Goal: Task Accomplishment & Management: Use online tool/utility

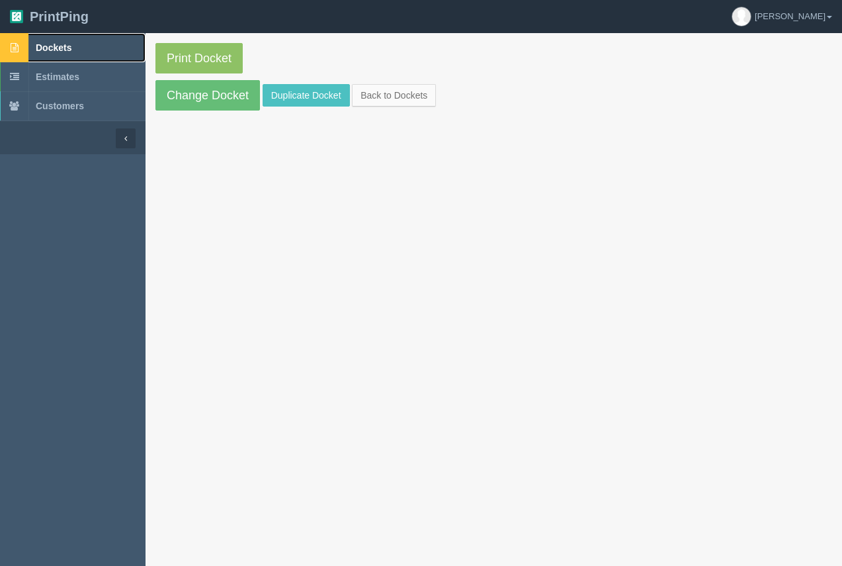
click at [62, 46] on span "Dockets" at bounding box center [54, 47] width 36 height 11
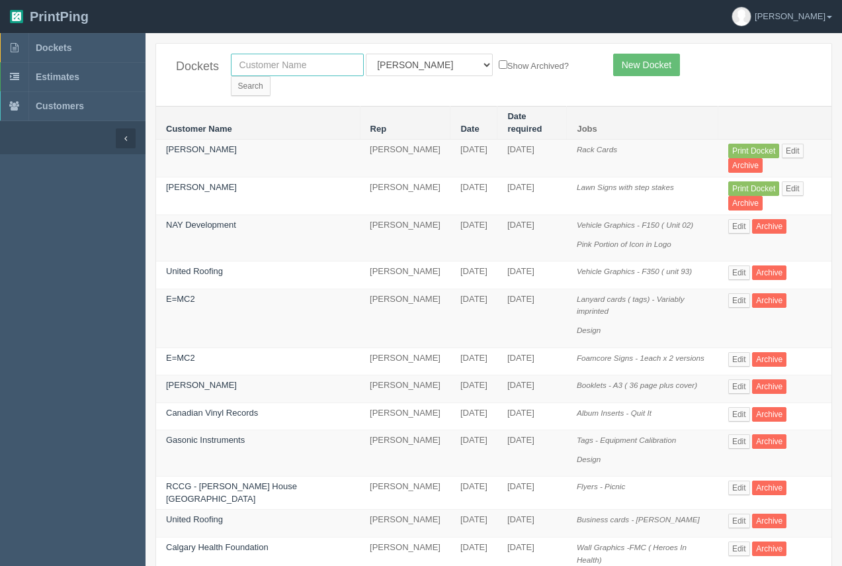
click at [305, 64] on input "text" at bounding box center [297, 65] width 133 height 22
type input "nay"
click at [271, 76] on input "Search" at bounding box center [251, 86] width 40 height 20
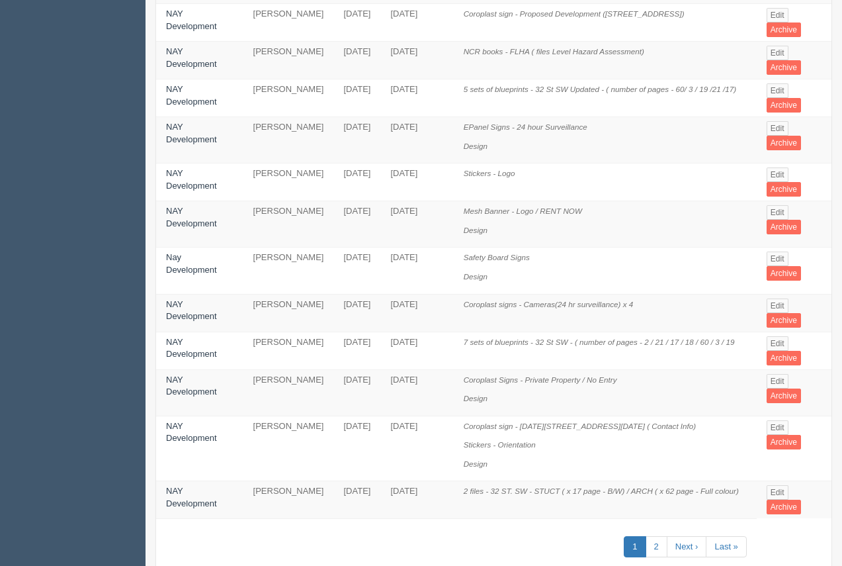
scroll to position [729, 0]
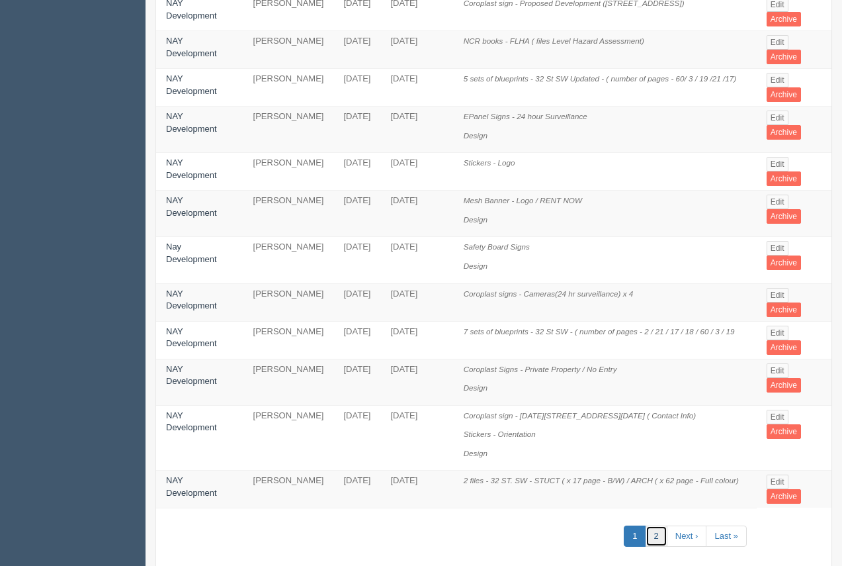
click at [656, 525] on link "2" at bounding box center [657, 536] width 22 height 22
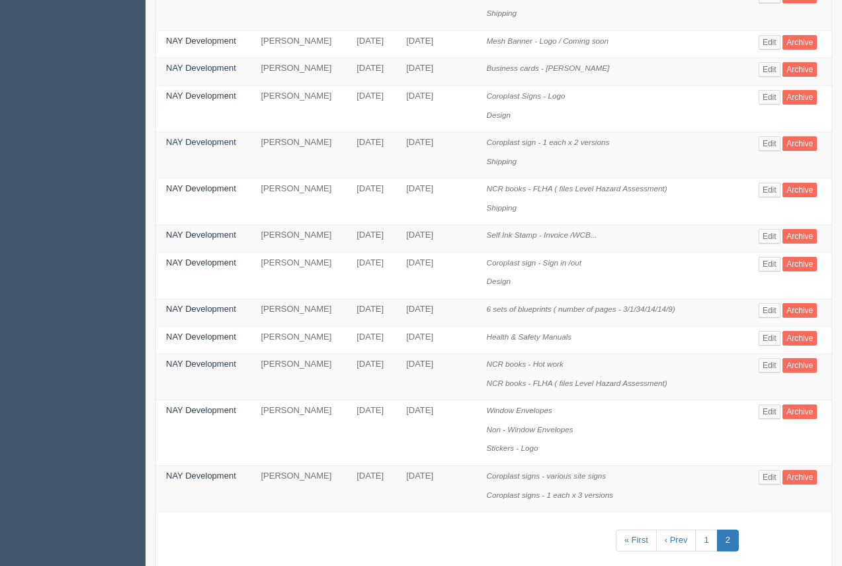
scroll to position [578, 0]
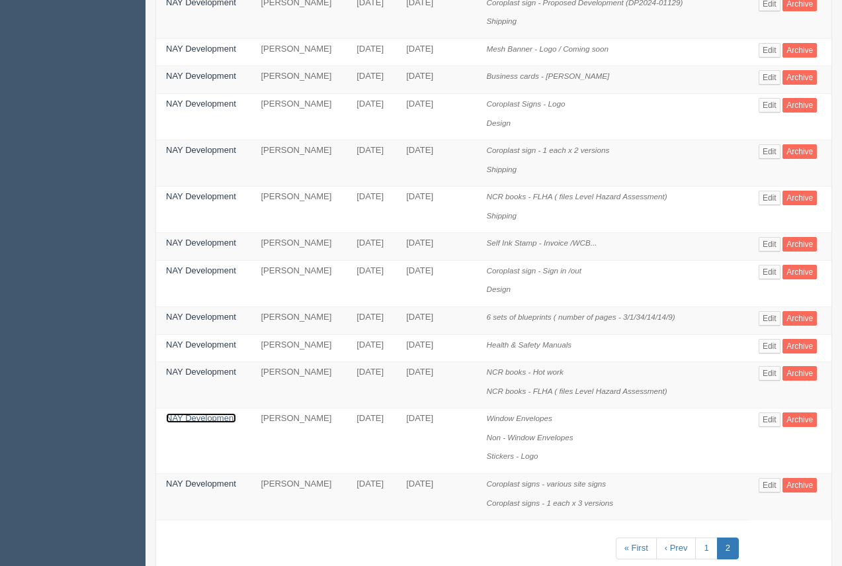
click at [205, 413] on link "NAY Development" at bounding box center [201, 418] width 70 height 10
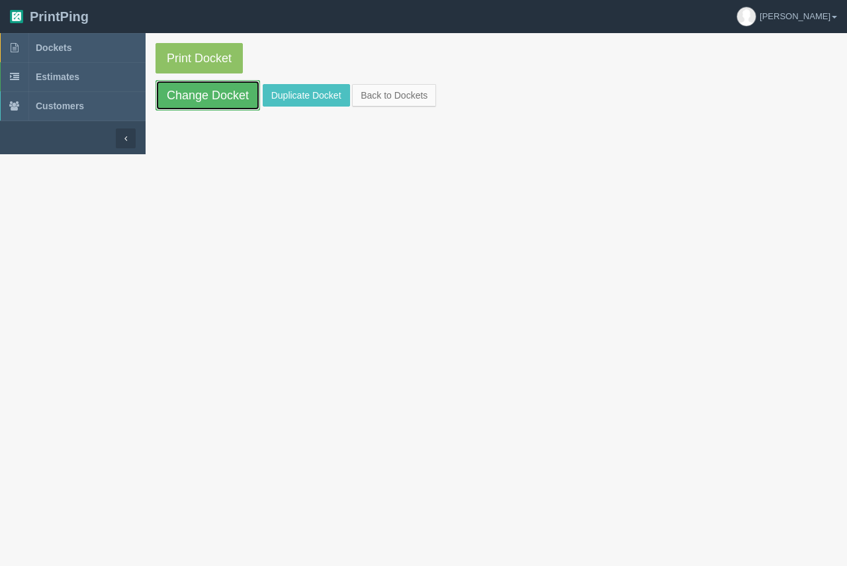
click at [199, 95] on link "Change Docket" at bounding box center [207, 95] width 105 height 30
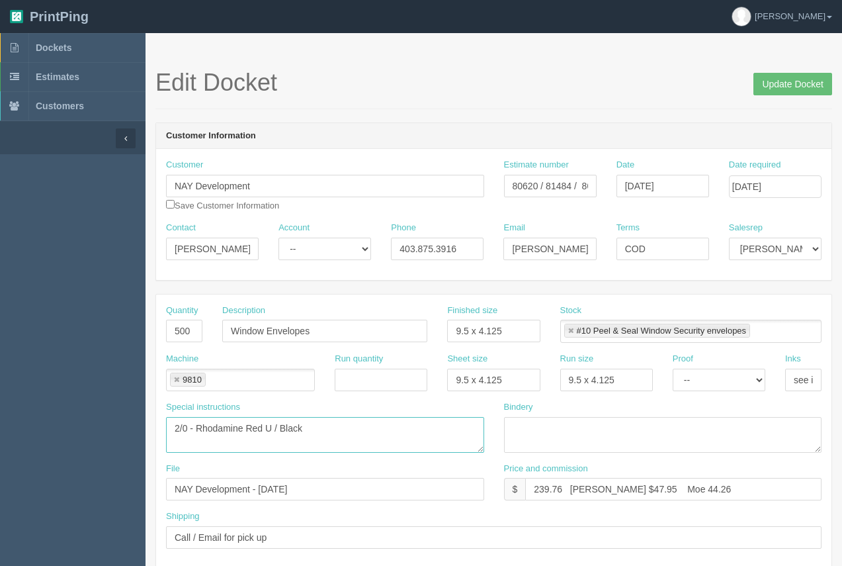
drag, startPoint x: 341, startPoint y: 430, endPoint x: 163, endPoint y: 425, distance: 177.4
click at [160, 421] on div "Special instructions 2/0 - Rhodamine Red U / Black" at bounding box center [325, 432] width 338 height 62
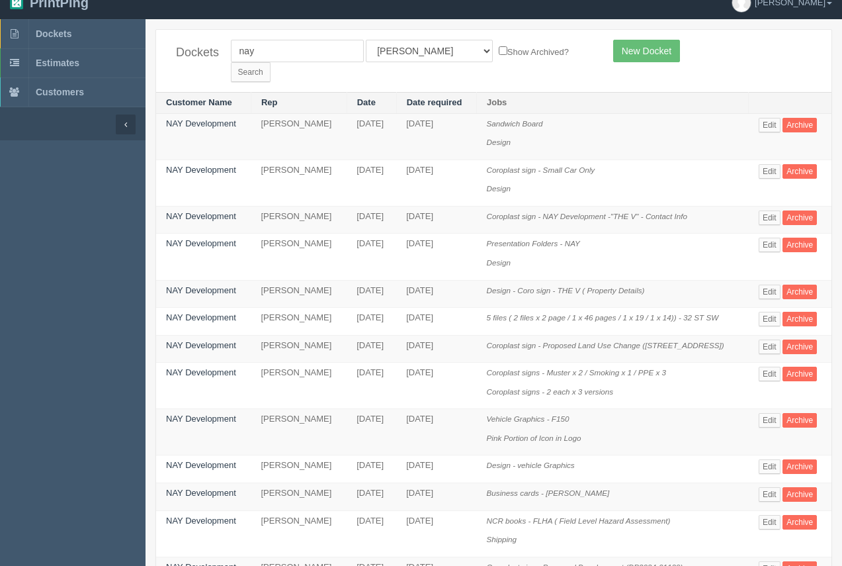
scroll to position [7, 0]
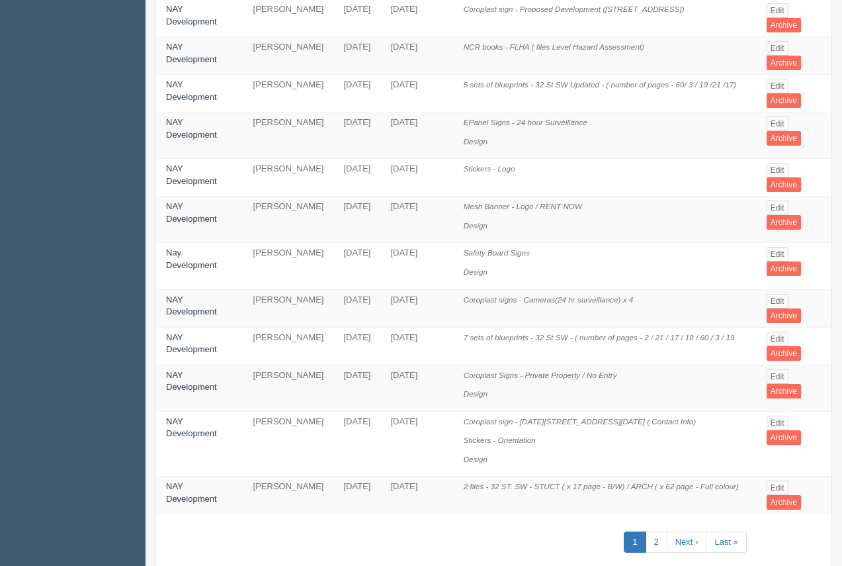
scroll to position [729, 0]
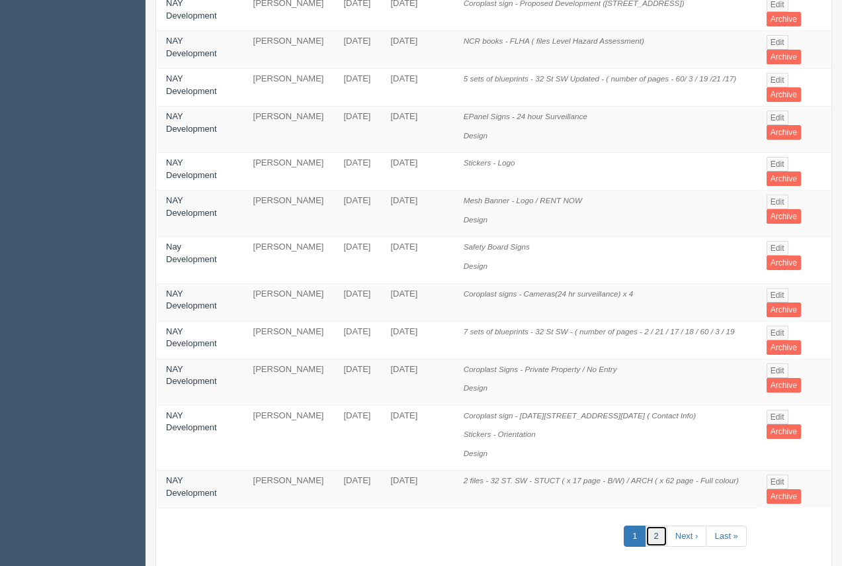
click at [652, 525] on link "2" at bounding box center [657, 536] width 22 height 22
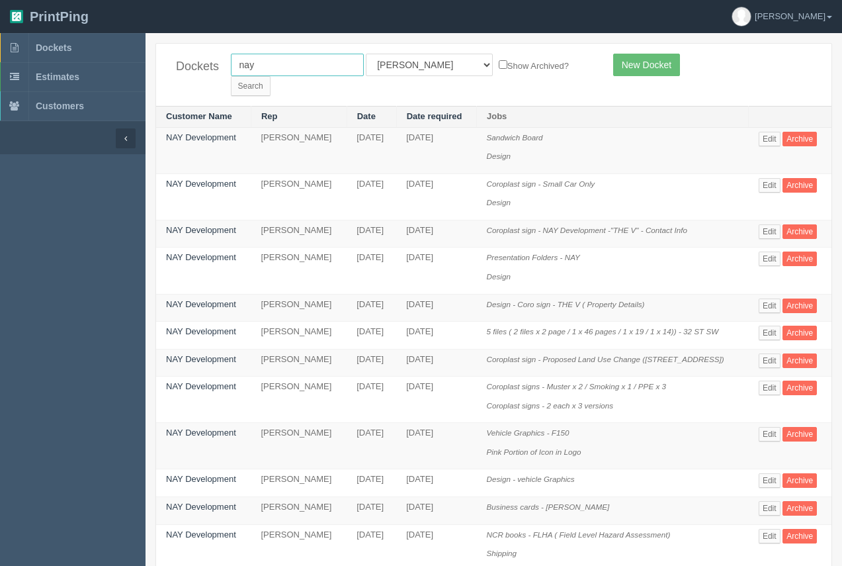
click at [256, 71] on input "nay" at bounding box center [297, 65] width 133 height 22
drag, startPoint x: 245, startPoint y: 61, endPoint x: 234, endPoint y: 62, distance: 11.3
click at [234, 62] on input "nay" at bounding box center [297, 65] width 133 height 22
type input "kelly"
click at [231, 76] on input "Search" at bounding box center [251, 86] width 40 height 20
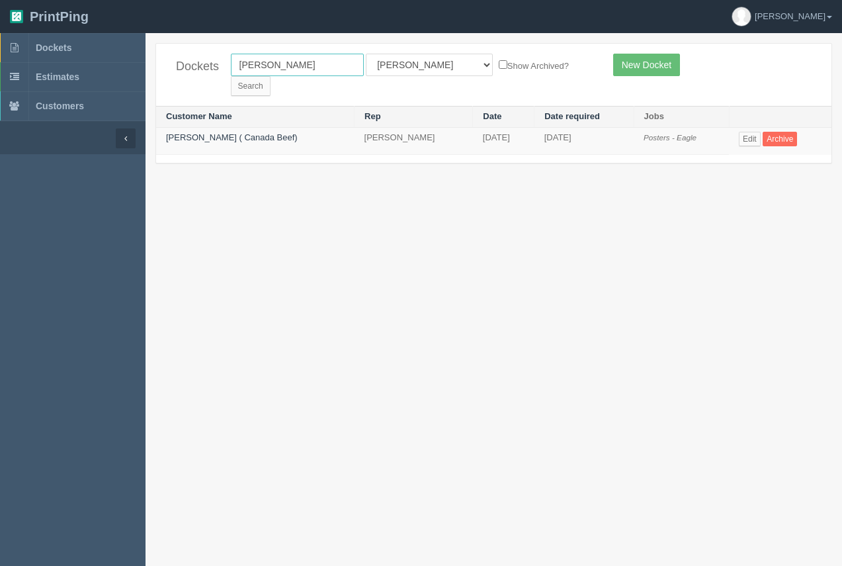
drag, startPoint x: 293, startPoint y: 62, endPoint x: 191, endPoint y: 75, distance: 103.4
click at [191, 75] on div "Dockets [PERSON_NAME] All Users [PERSON_NAME] Test 1 [PERSON_NAME] [PERSON_NAME…" at bounding box center [494, 75] width 676 height 62
type input "in home"
click at [271, 76] on input "Search" at bounding box center [251, 86] width 40 height 20
drag, startPoint x: 324, startPoint y: 62, endPoint x: 226, endPoint y: 73, distance: 98.5
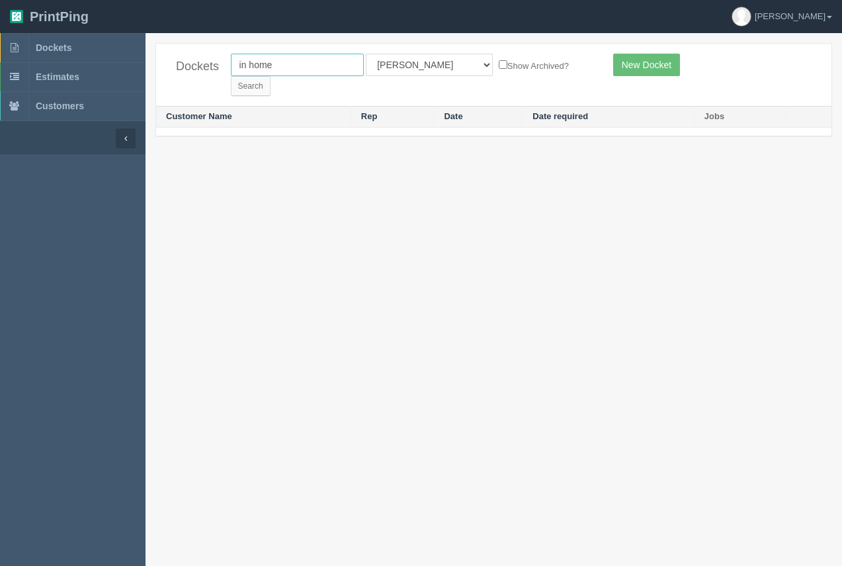
click at [226, 73] on div "in home All Users Ali Ali Test 1 Aly Amy Ankit Arif Brandon Dan France Greg Jim…" at bounding box center [412, 75] width 382 height 42
type input "happy"
click at [231, 76] on input "Search" at bounding box center [251, 86] width 40 height 20
click at [271, 76] on input "Search" at bounding box center [251, 86] width 40 height 20
click at [286, 67] on input "happy" at bounding box center [297, 65] width 133 height 22
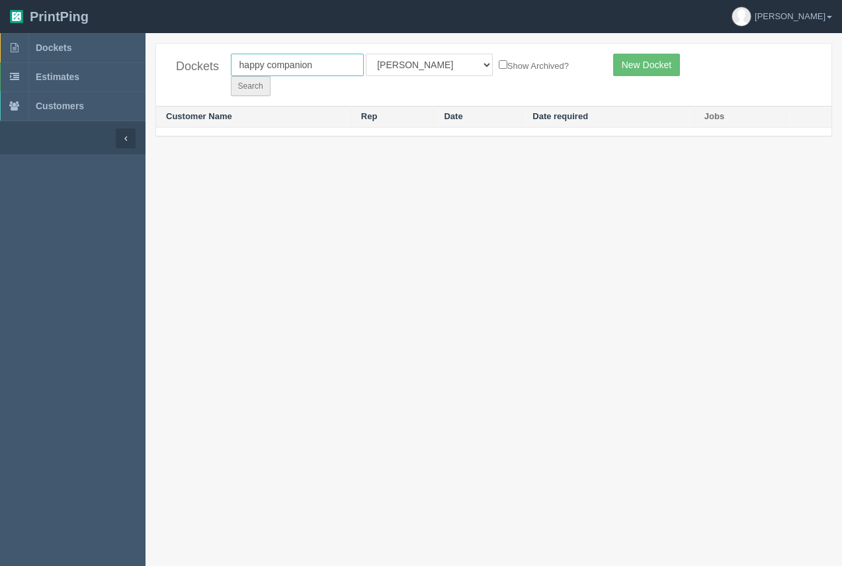
type input "happy companion"
click at [271, 76] on input "Search" at bounding box center [251, 86] width 40 height 20
click at [46, 50] on span "Dockets" at bounding box center [54, 47] width 36 height 11
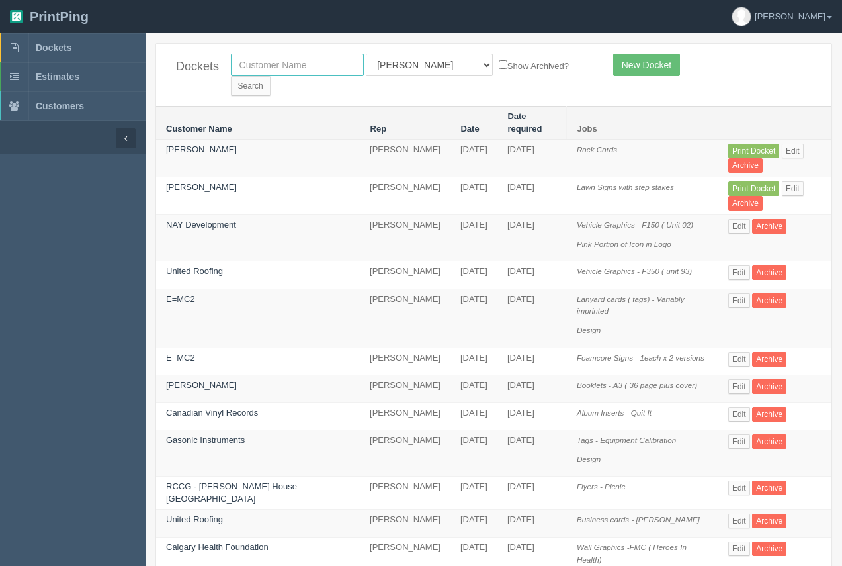
click at [261, 68] on input "text" at bounding box center [297, 65] width 133 height 22
type input "[PERSON_NAME]"
click at [271, 76] on input "Search" at bounding box center [251, 86] width 40 height 20
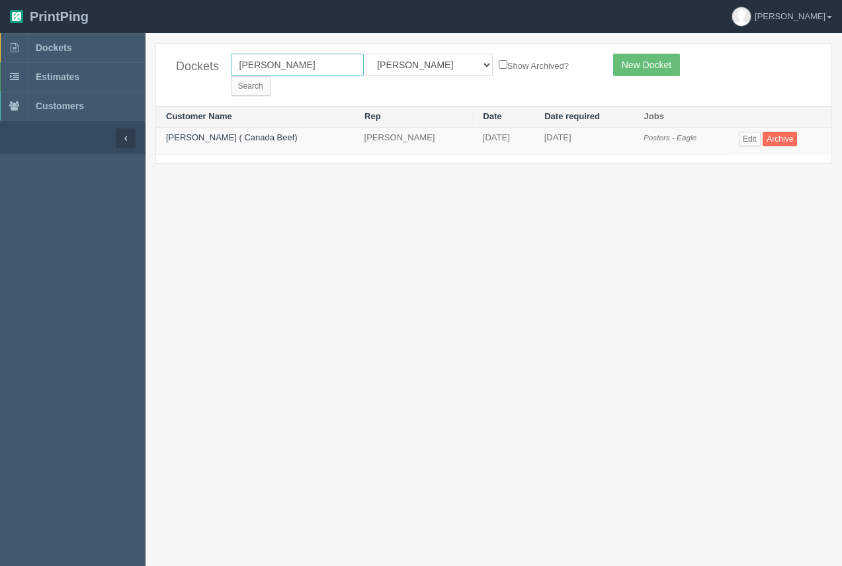
drag, startPoint x: 293, startPoint y: 68, endPoint x: 174, endPoint y: 62, distance: 119.3
click at [157, 61] on div "Dockets [PERSON_NAME] All Users [PERSON_NAME] Test 1 [PERSON_NAME] [PERSON_NAME…" at bounding box center [494, 75] width 676 height 62
click at [271, 76] on input "Search" at bounding box center [251, 86] width 40 height 20
drag, startPoint x: 288, startPoint y: 68, endPoint x: 214, endPoint y: 52, distance: 75.9
click at [214, 52] on div "Dockets breakthrough All Users [PERSON_NAME] Test 1 [PERSON_NAME] [PERSON_NAME]…" at bounding box center [494, 75] width 676 height 62
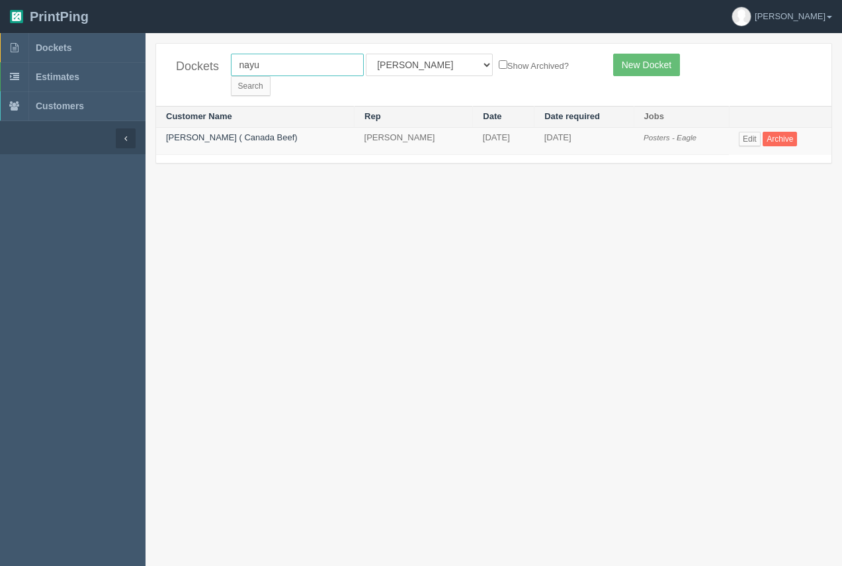
type input "nayu"
click at [231, 76] on input "Search" at bounding box center [251, 86] width 40 height 20
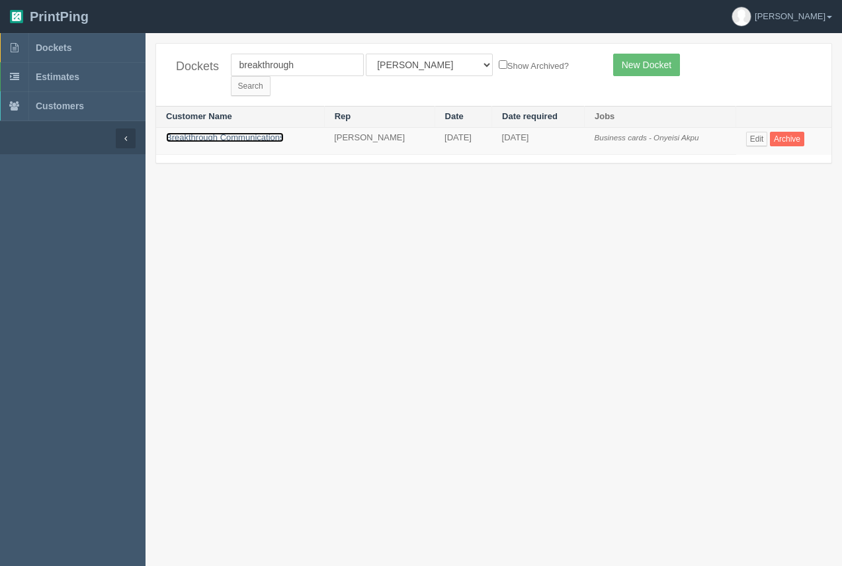
click at [262, 132] on link "Breakthrough Communications" at bounding box center [225, 137] width 118 height 10
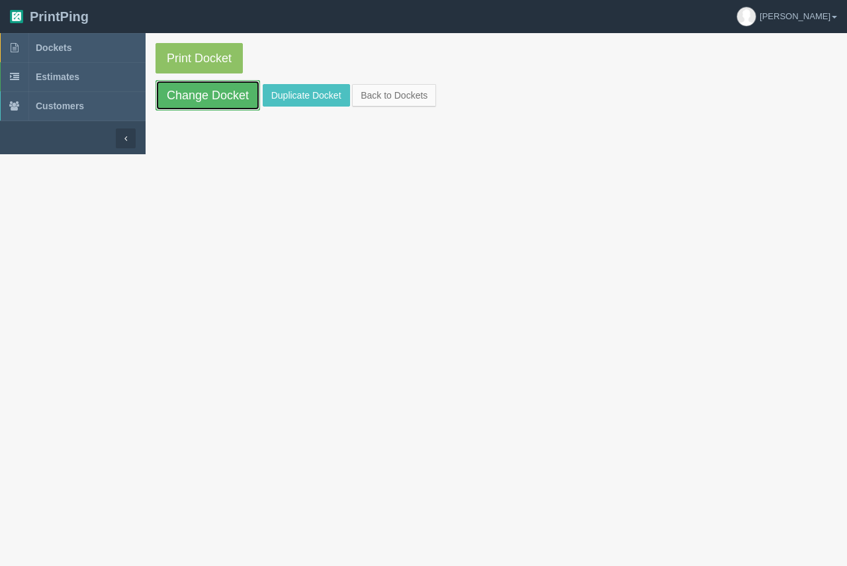
click at [251, 105] on link "Change Docket" at bounding box center [207, 95] width 105 height 30
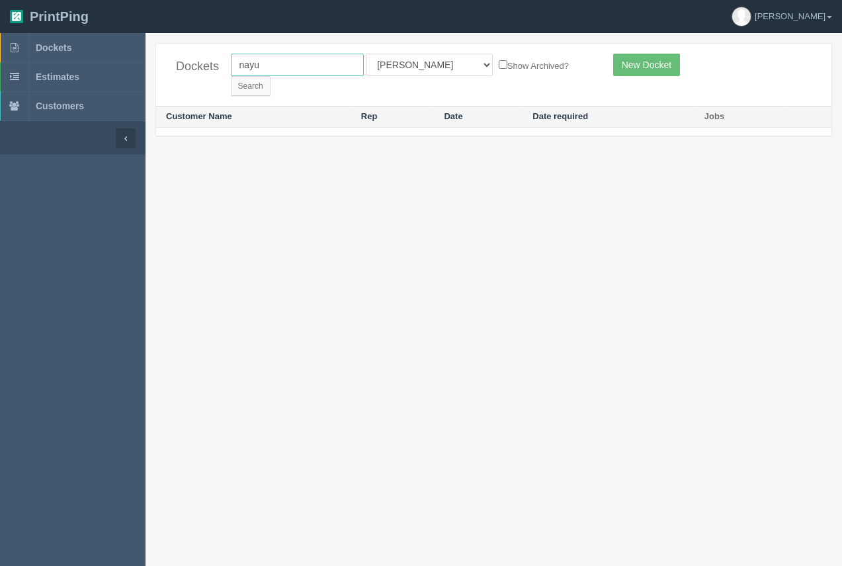
click at [288, 71] on input "nayu" at bounding box center [297, 65] width 133 height 22
type input "nay"
